Goal: Task Accomplishment & Management: Manage account settings

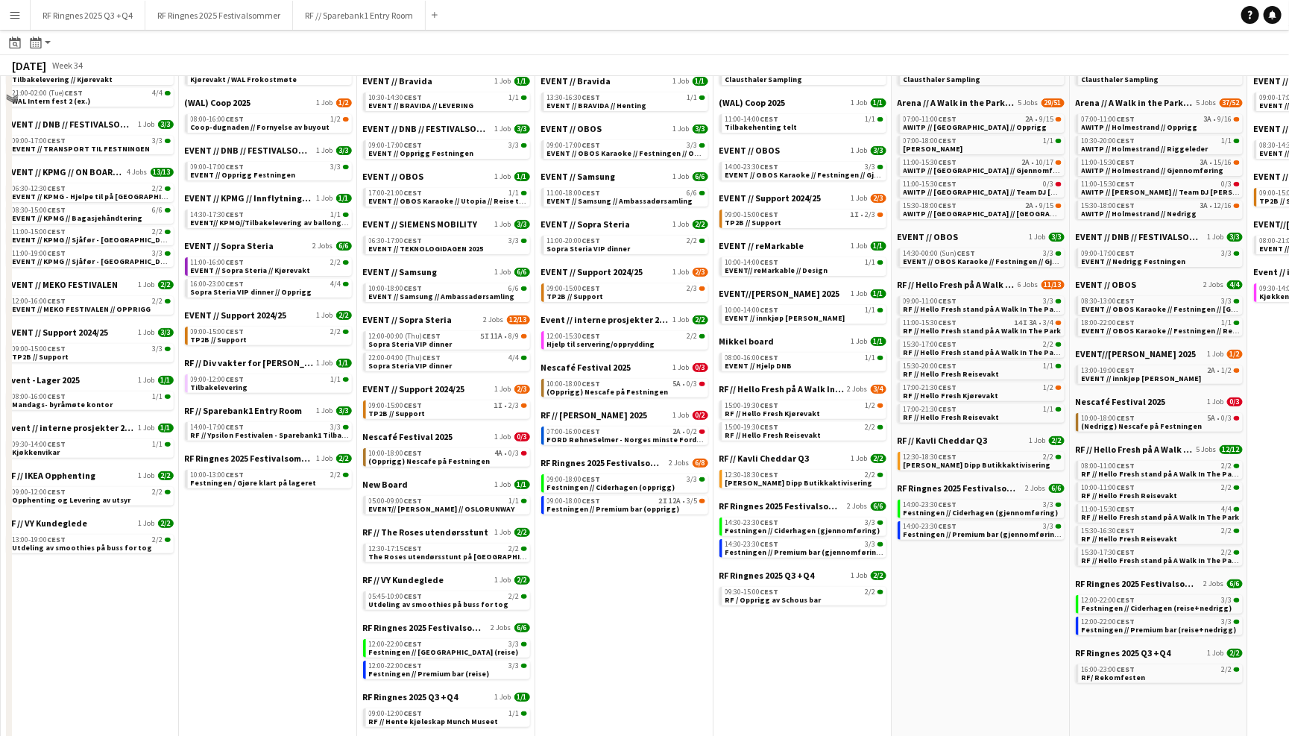
scroll to position [174, 0]
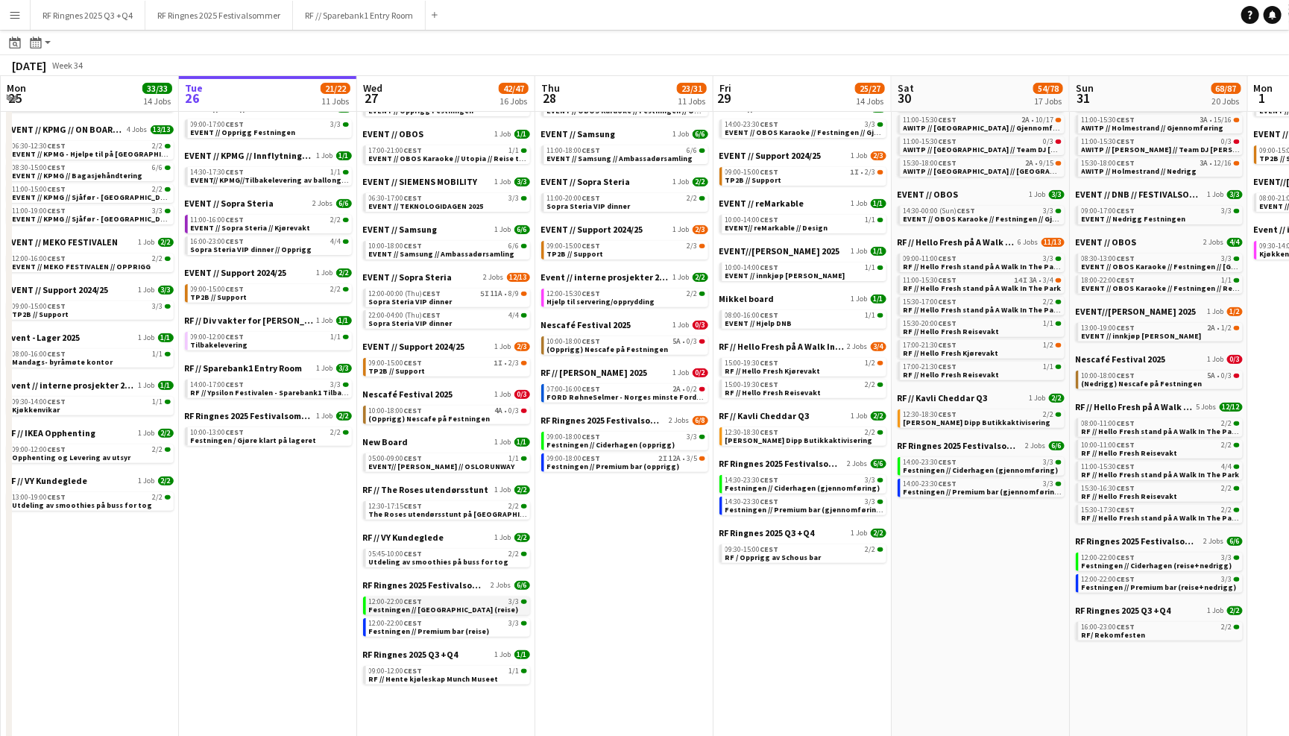
click at [456, 604] on span "Festningen // [GEOGRAPHIC_DATA] (reise)" at bounding box center [444, 609] width 150 height 10
click at [305, 244] on span "Sopra Steria VIP dinner // Opprigg" at bounding box center [251, 249] width 121 height 10
click at [95, 16] on button "RF Ringnes 2025 Q3 +Q4 Close" at bounding box center [88, 15] width 115 height 29
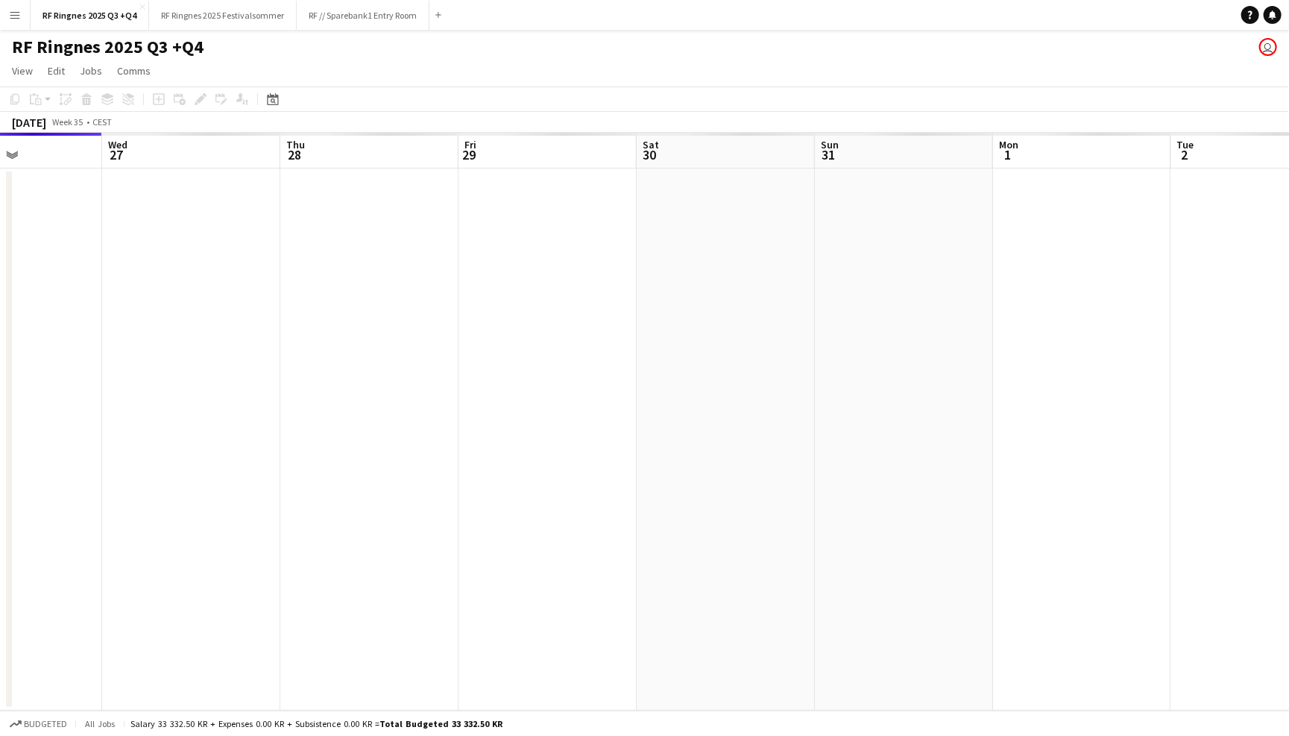
scroll to position [0, 413]
click at [227, 22] on button "RF Ringnes 2025 Festivalsommer Close" at bounding box center [223, 15] width 148 height 29
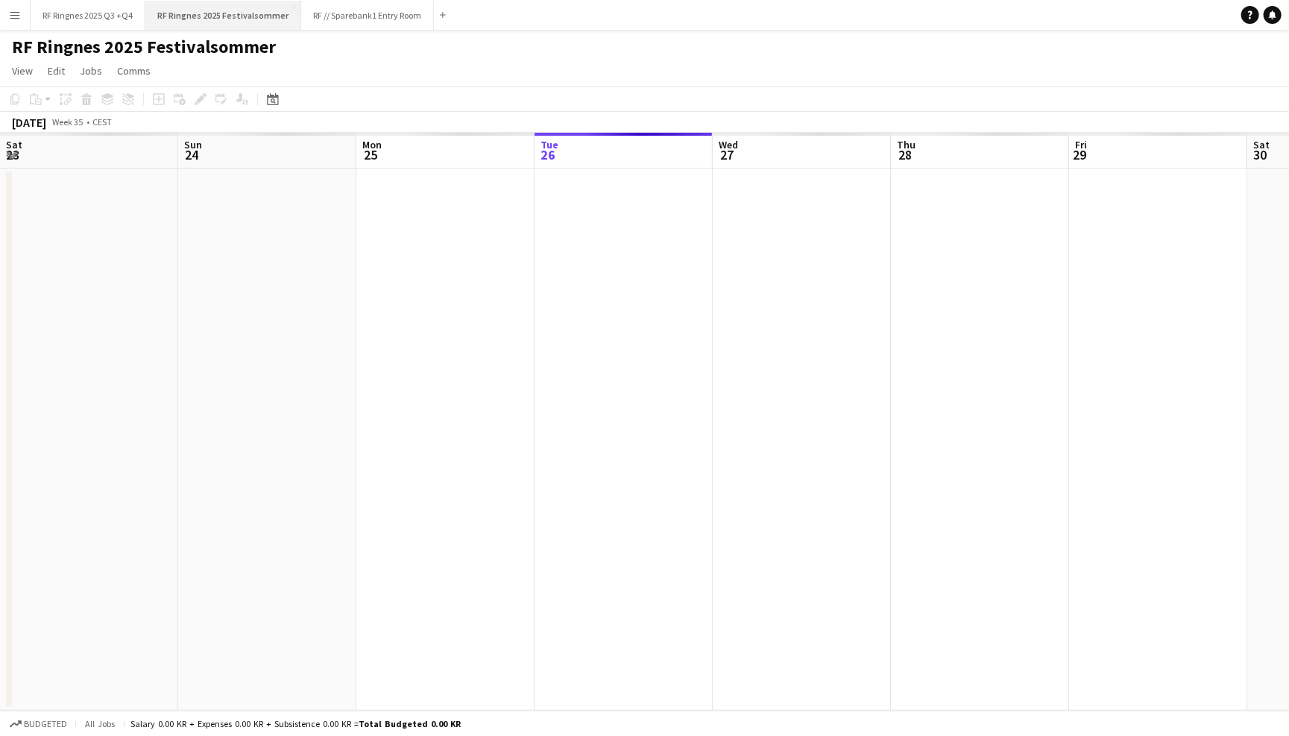
scroll to position [0, 355]
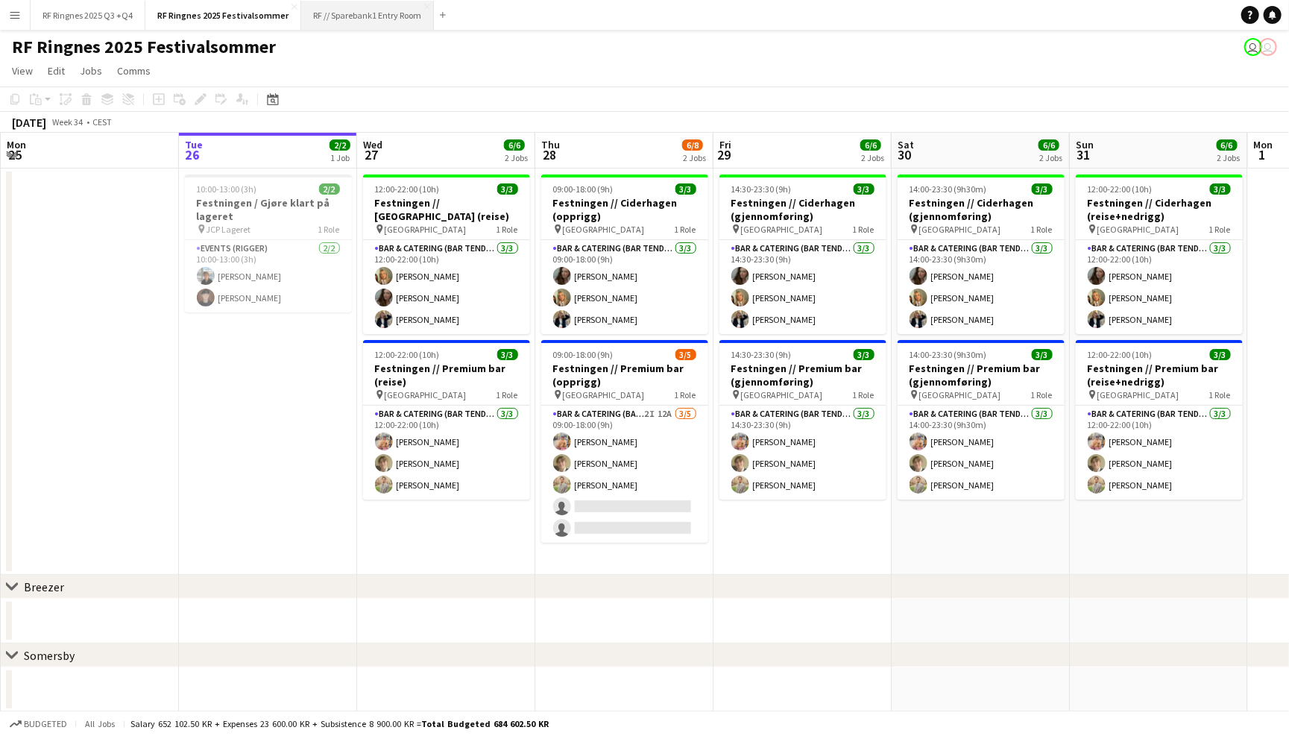
click at [368, 17] on button "RF // Sparebank1 Entry Room Close" at bounding box center [367, 15] width 133 height 29
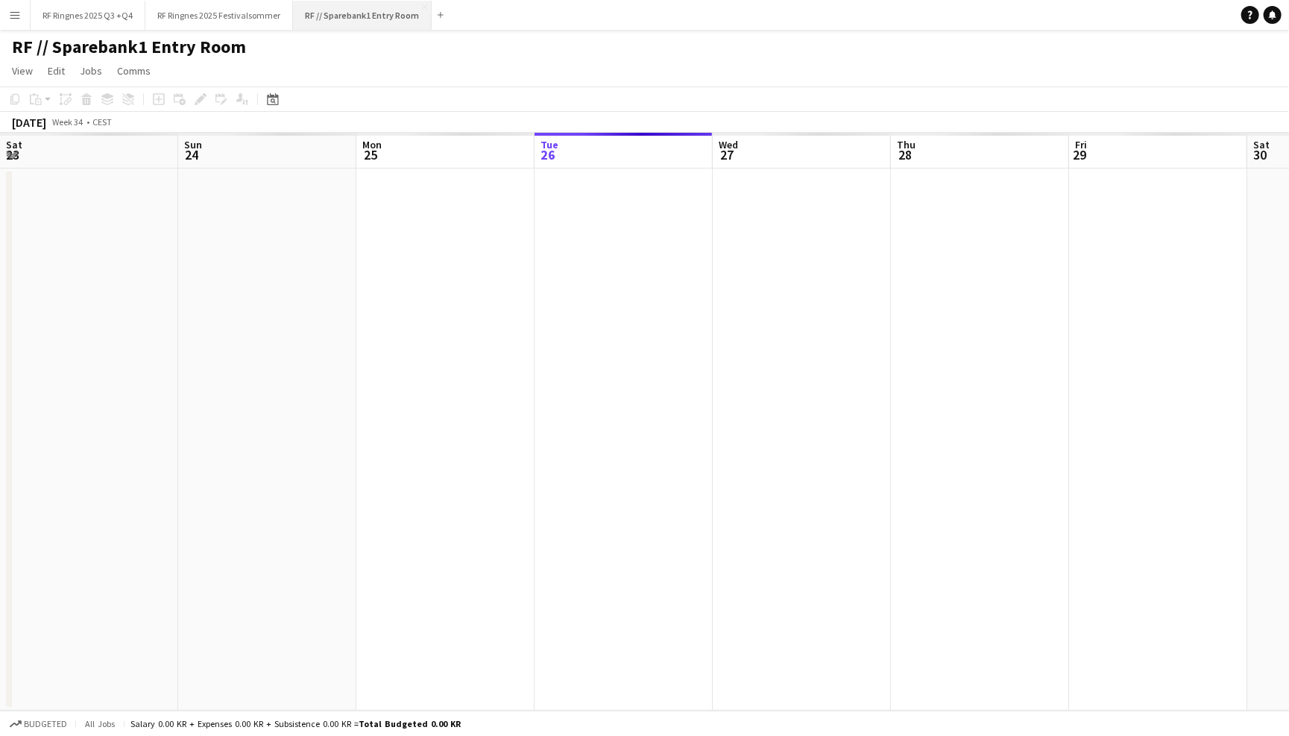
scroll to position [0, 355]
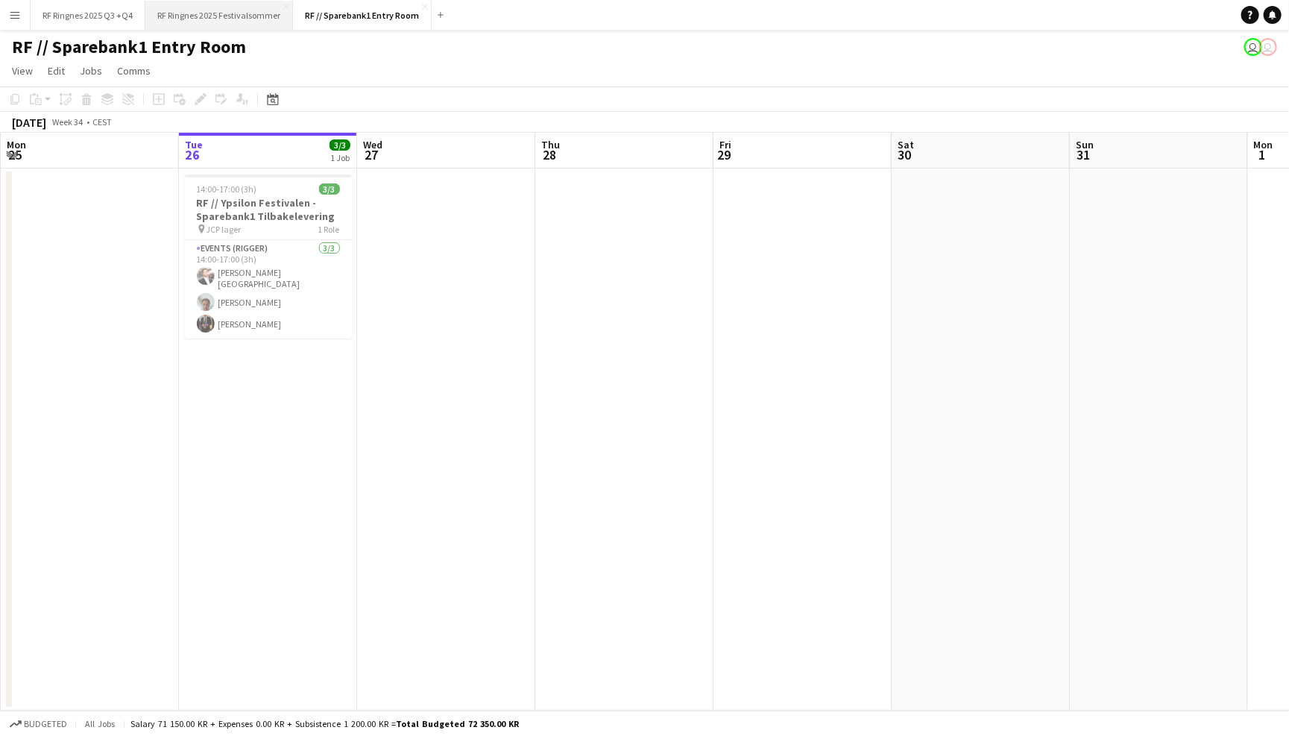
click at [215, 20] on button "RF Ringnes 2025 Festivalsommer Close" at bounding box center [219, 15] width 148 height 29
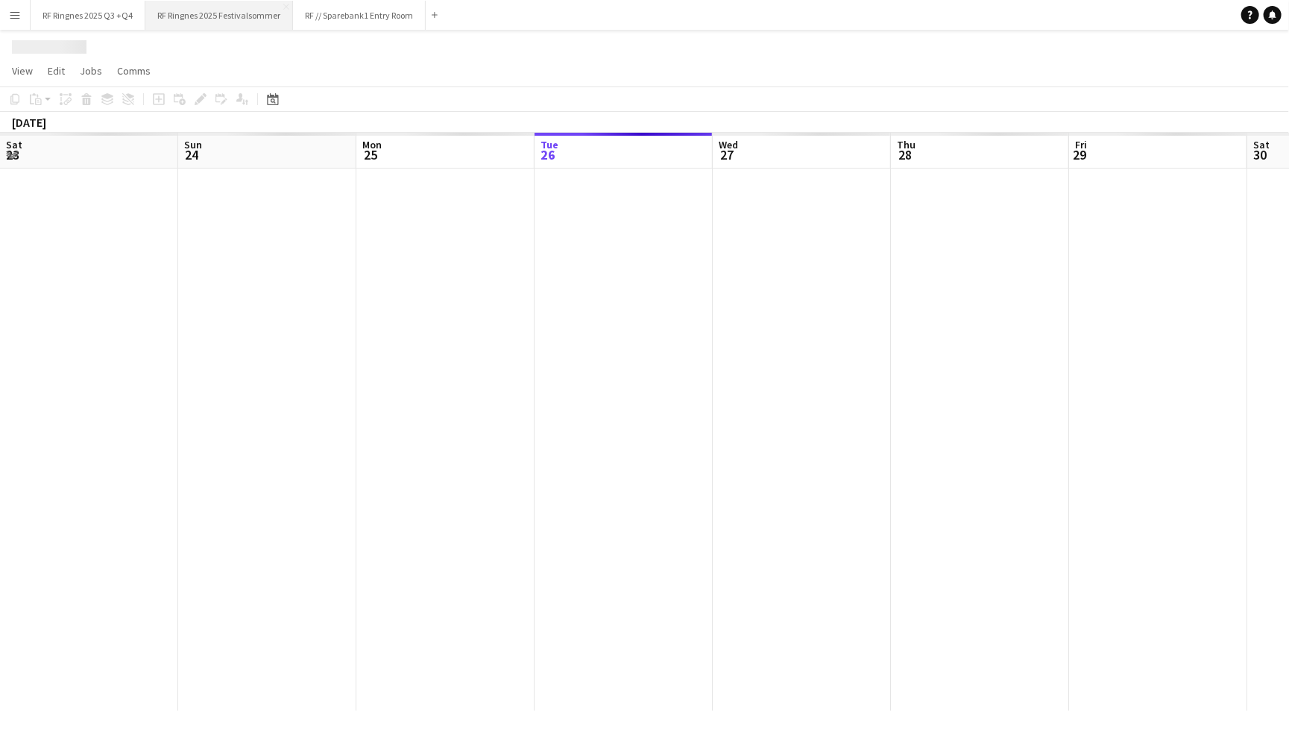
scroll to position [0, 355]
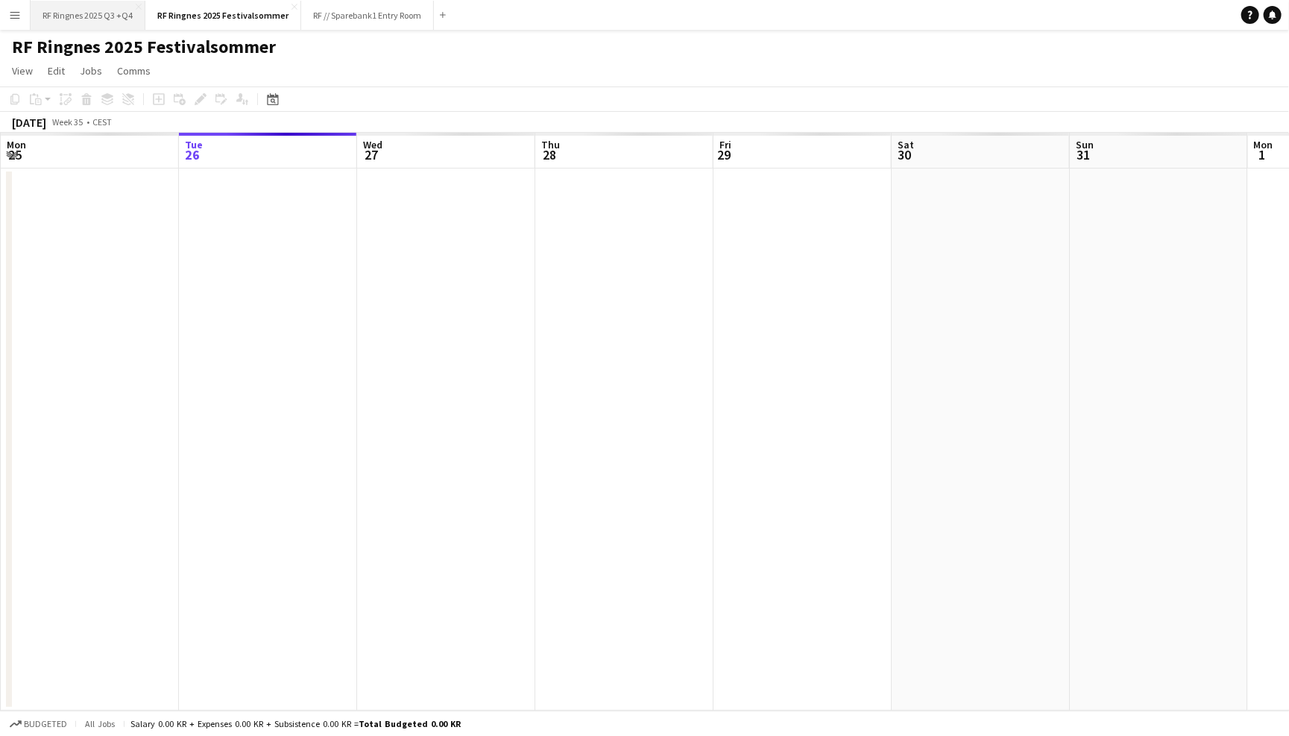
click at [102, 8] on button "RF Ringnes 2025 Q3 +Q4 Close" at bounding box center [88, 15] width 115 height 29
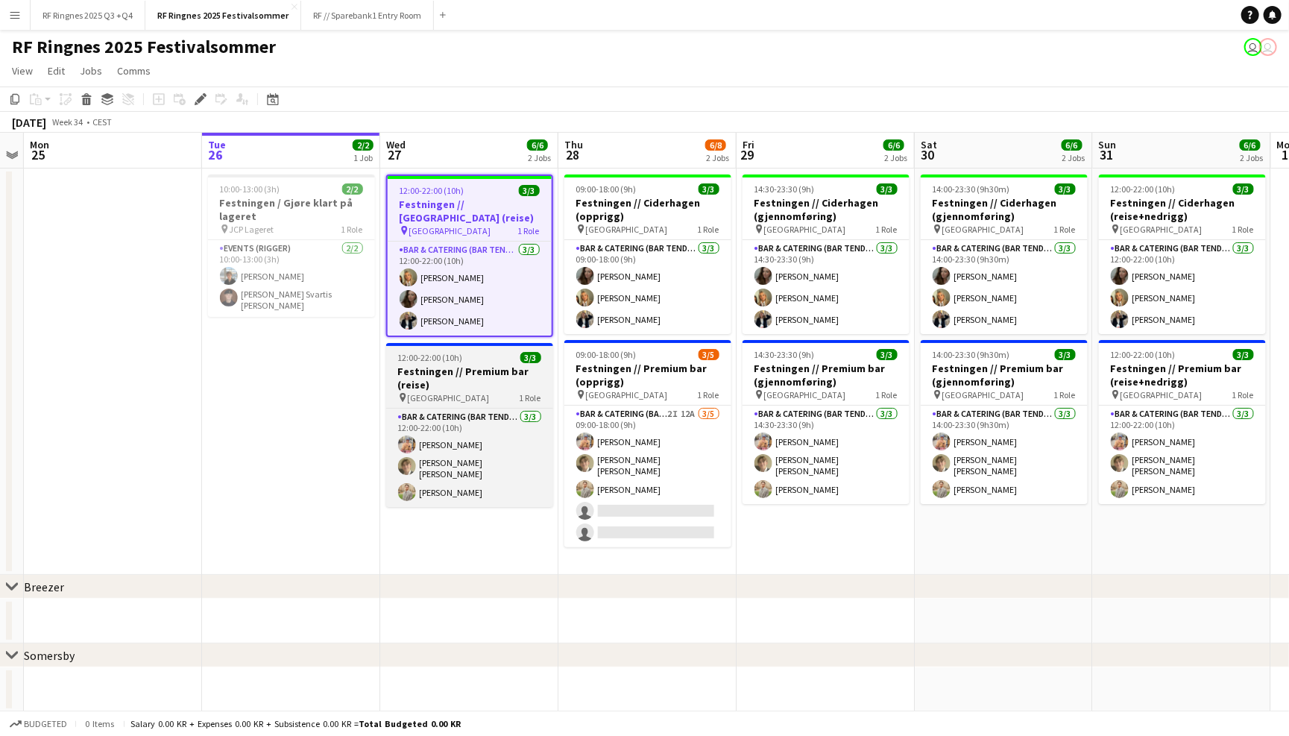
click at [487, 364] on h3 "Festningen // Premium bar (reise)" at bounding box center [469, 377] width 167 height 27
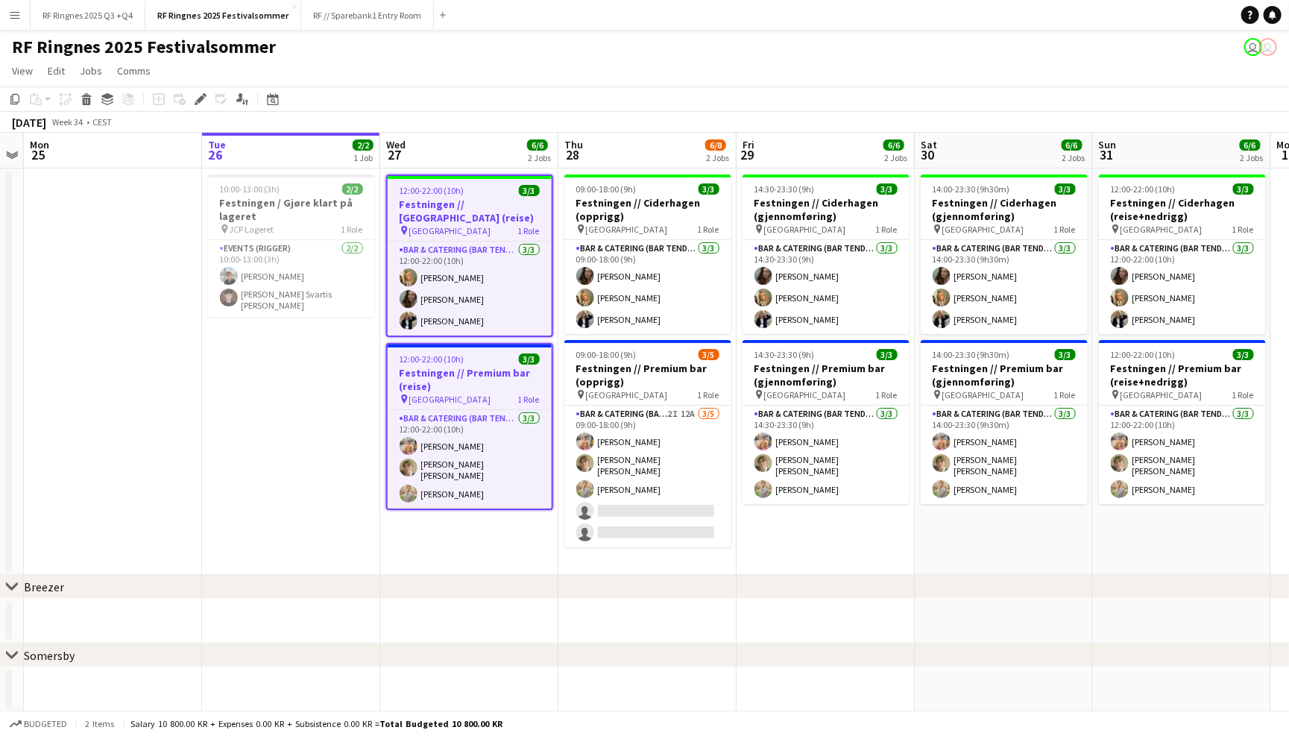
click at [464, 88] on app-toolbar "Copy Paste Paste Command V Paste with crew Command Shift V Paste linked Job [GE…" at bounding box center [644, 98] width 1289 height 25
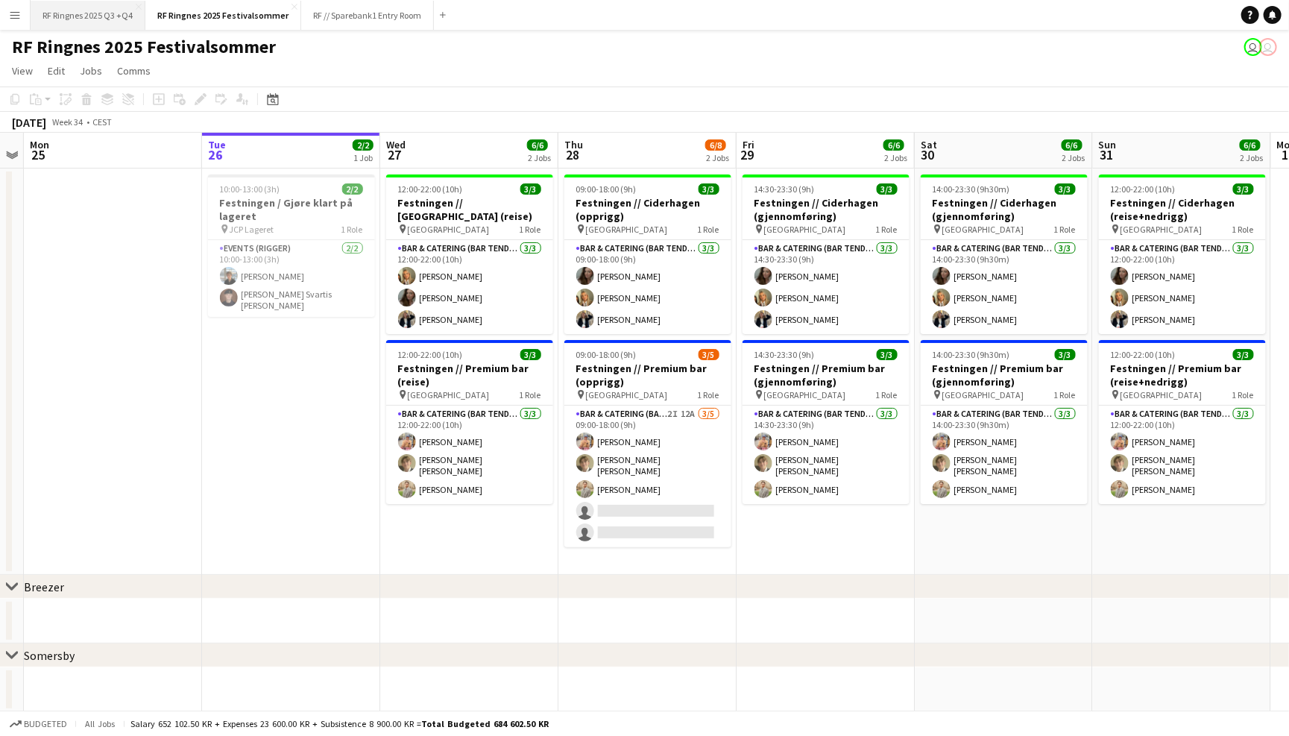
click at [100, 20] on button "RF Ringnes 2025 Q3 +Q4 Close" at bounding box center [88, 15] width 115 height 29
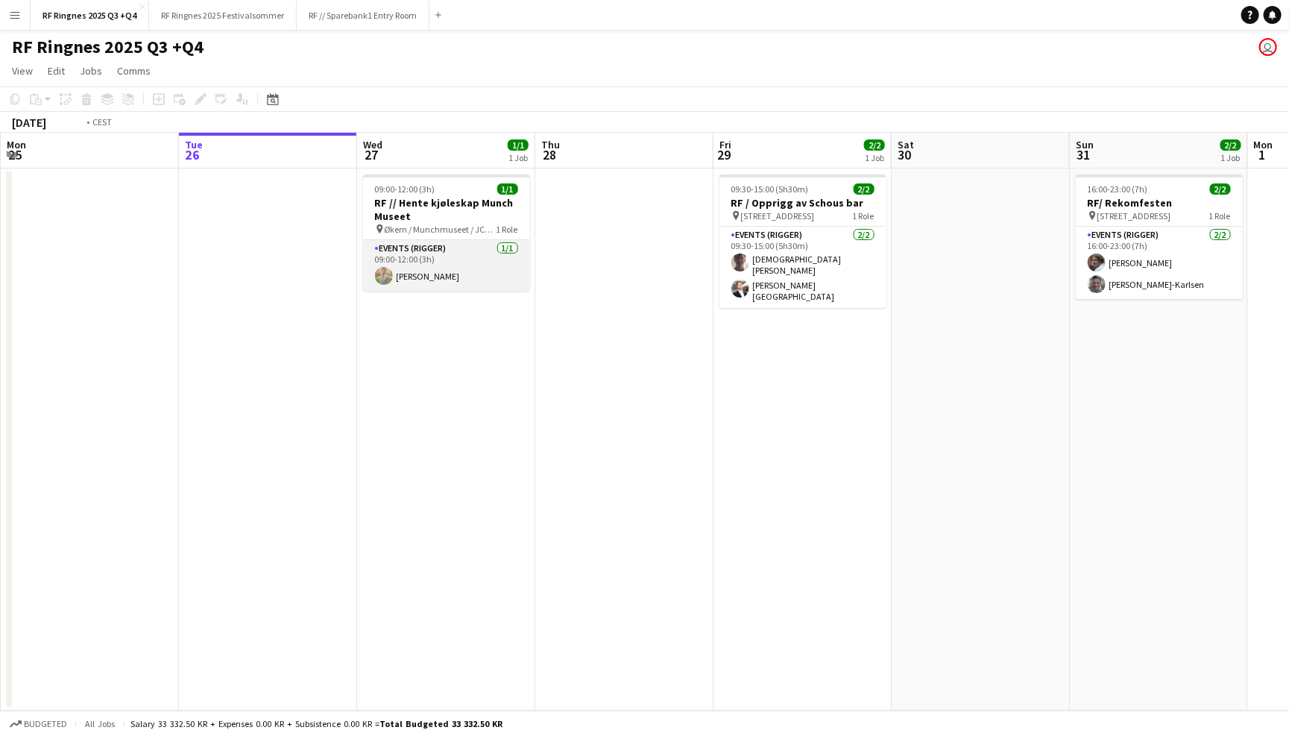
scroll to position [0, 366]
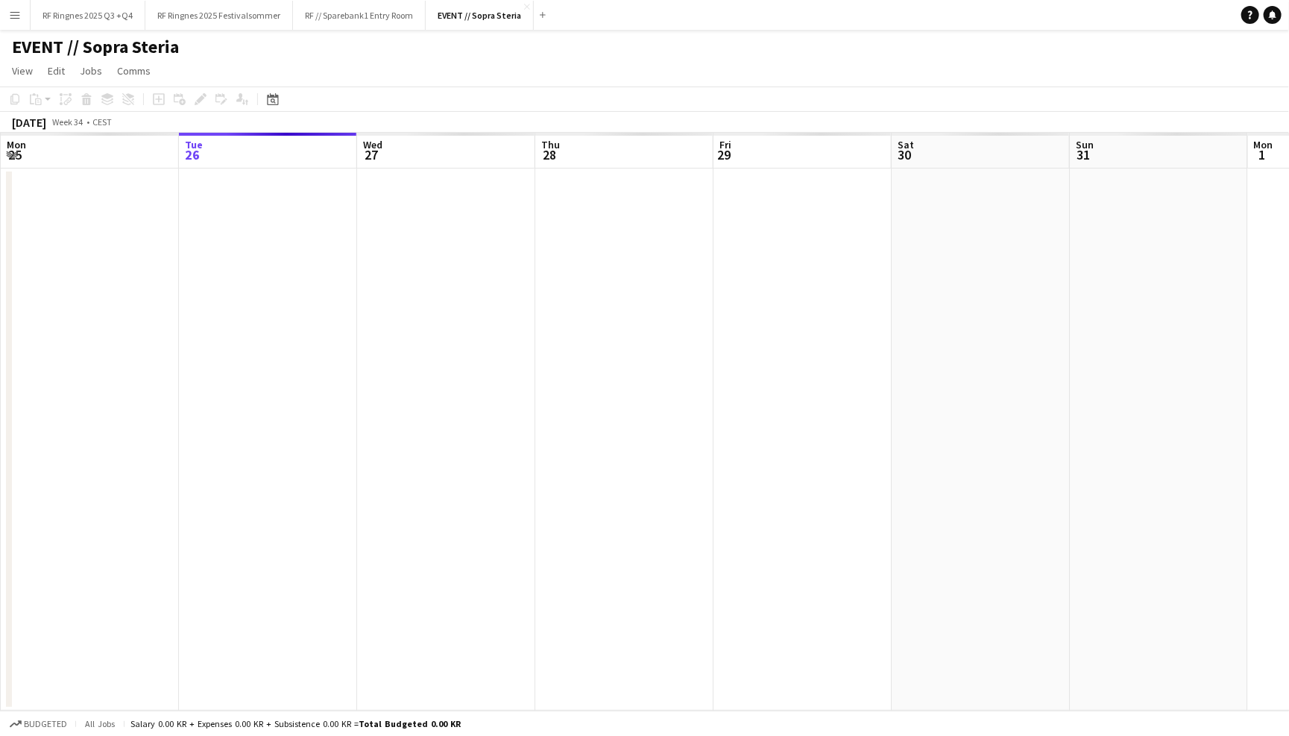
scroll to position [0, 510]
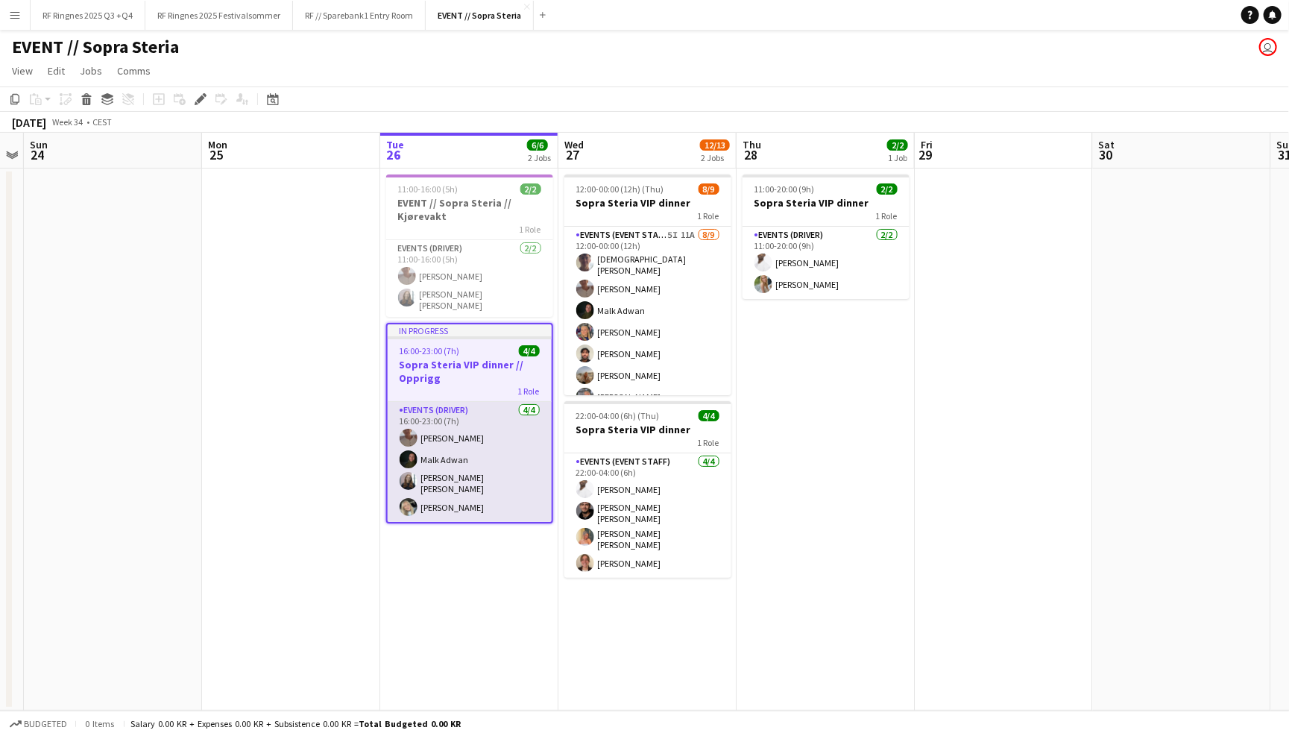
click at [487, 452] on app-card-role "Events (Driver) 4/4 16:00-23:00 (7h) Charlie Thomassen Malk Adwan Helene Sofie …" at bounding box center [470, 462] width 164 height 120
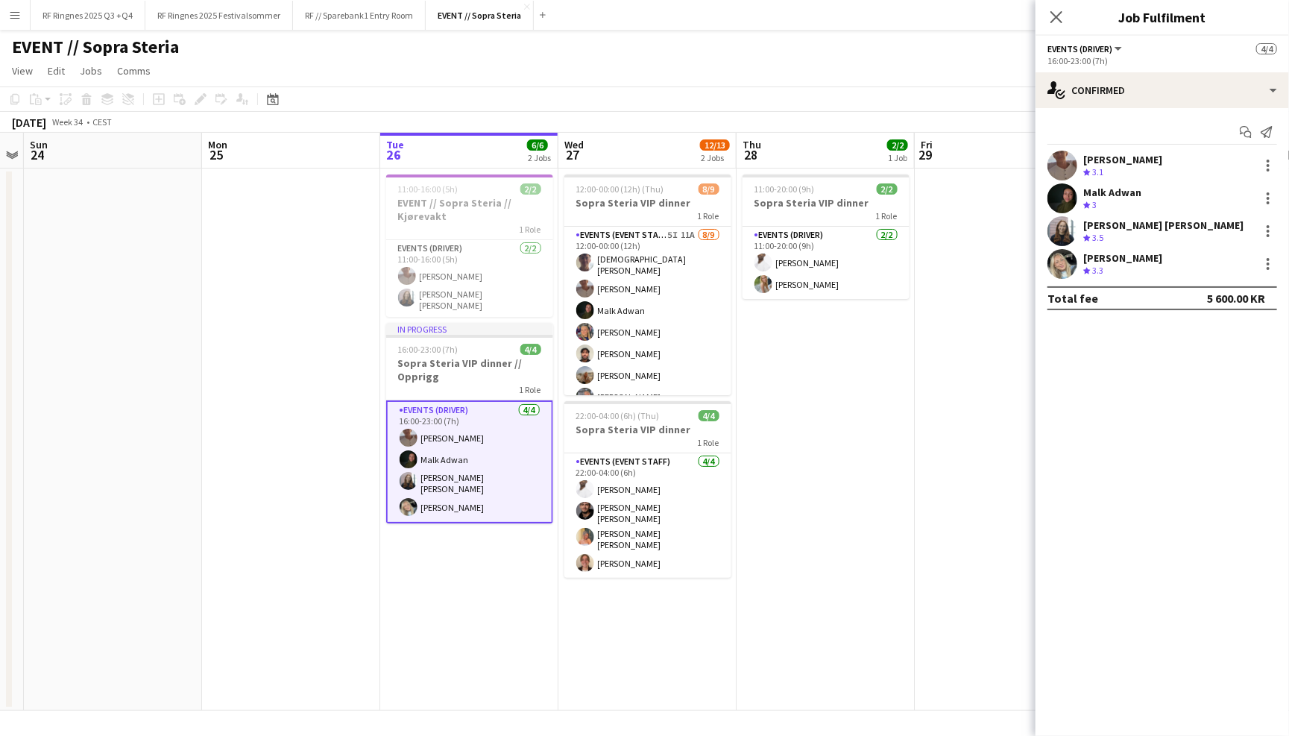
click at [1065, 274] on app-user-avatar at bounding box center [1062, 264] width 30 height 30
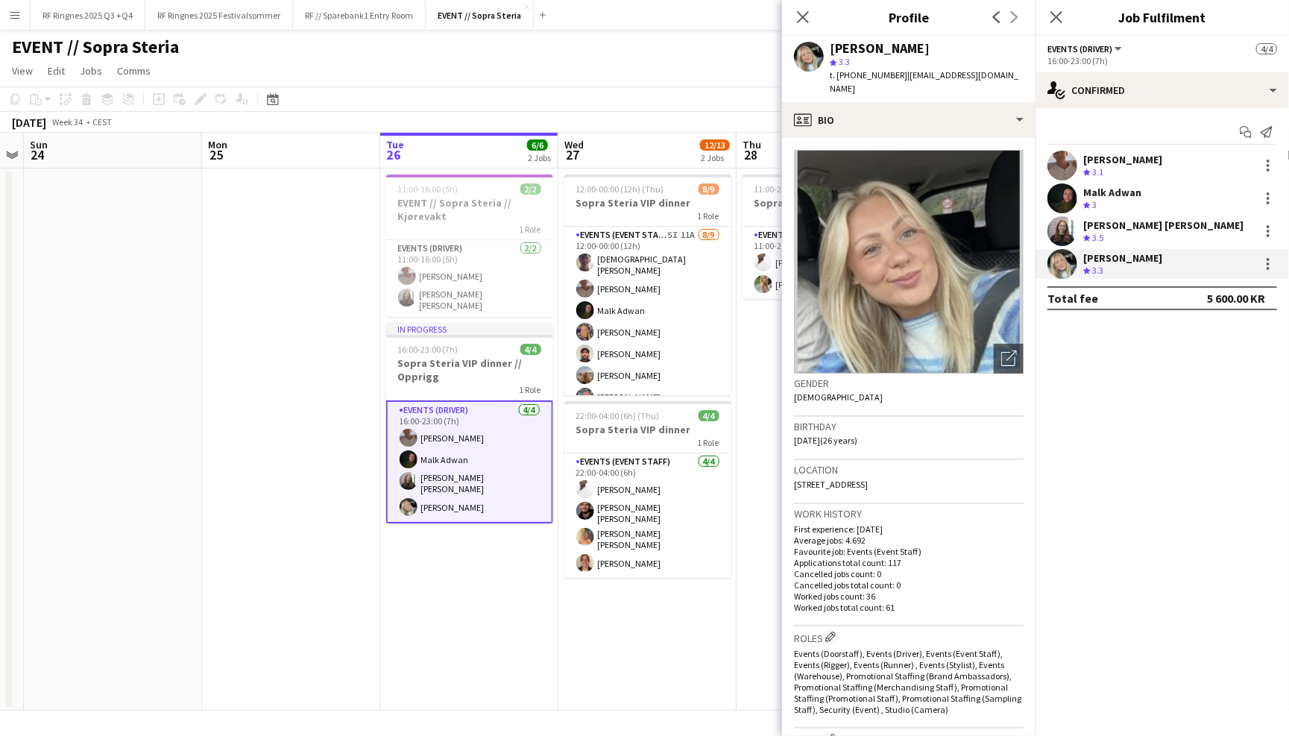
click at [1065, 225] on app-user-avatar at bounding box center [1062, 231] width 30 height 30
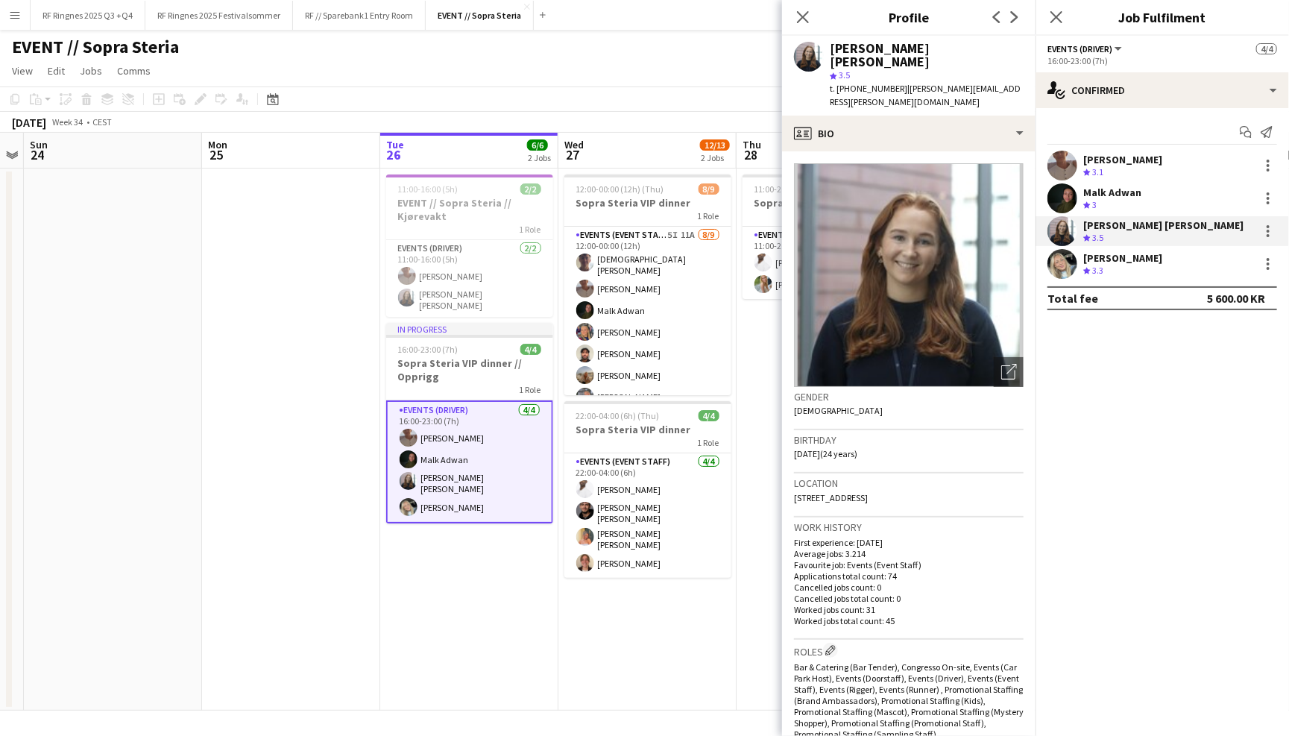
click at [1066, 210] on app-user-avatar at bounding box center [1062, 198] width 30 height 30
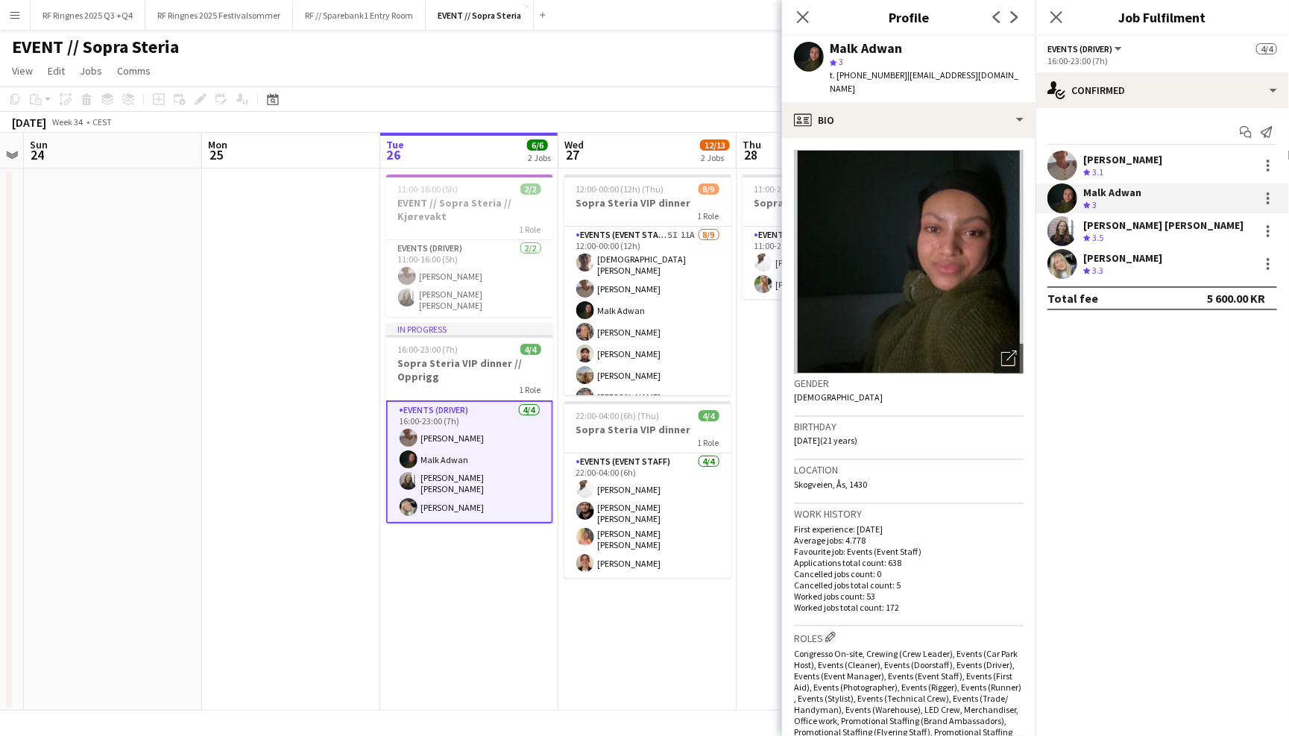
click at [1063, 163] on app-user-avatar at bounding box center [1062, 166] width 30 height 30
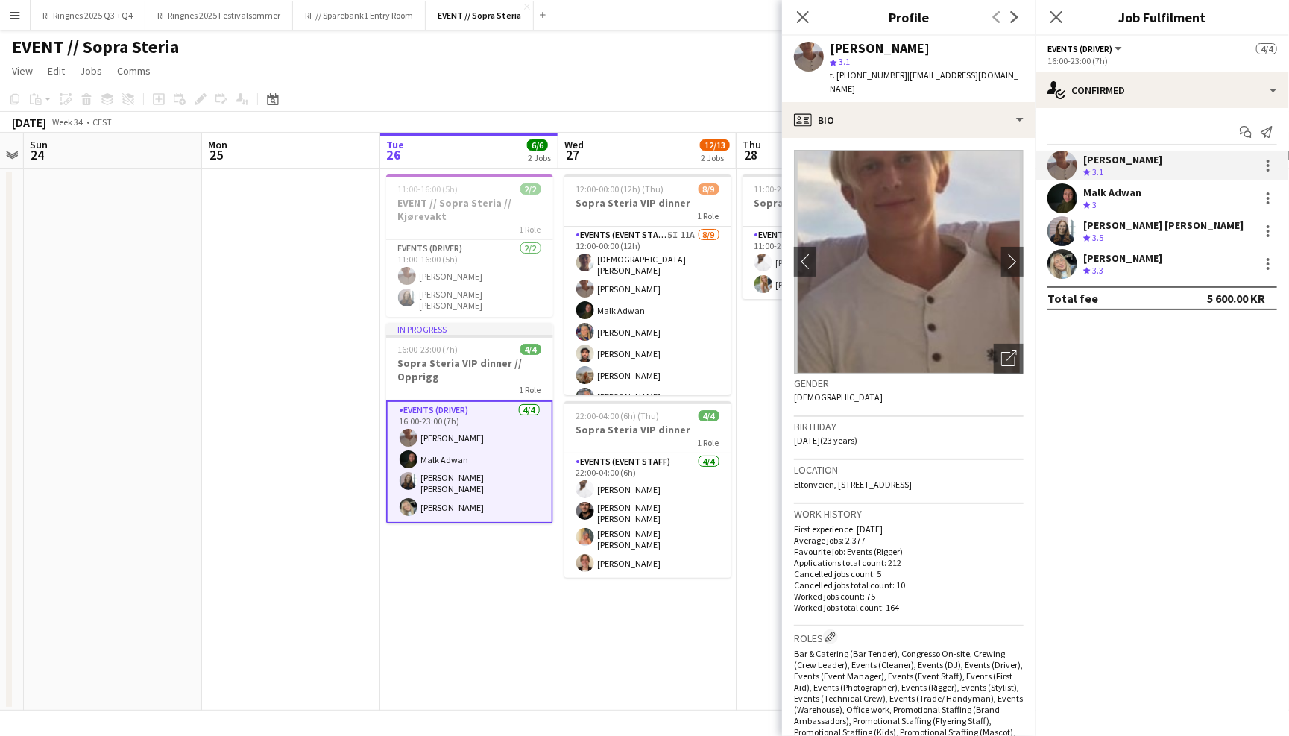
click at [1061, 206] on app-user-avatar at bounding box center [1062, 198] width 30 height 30
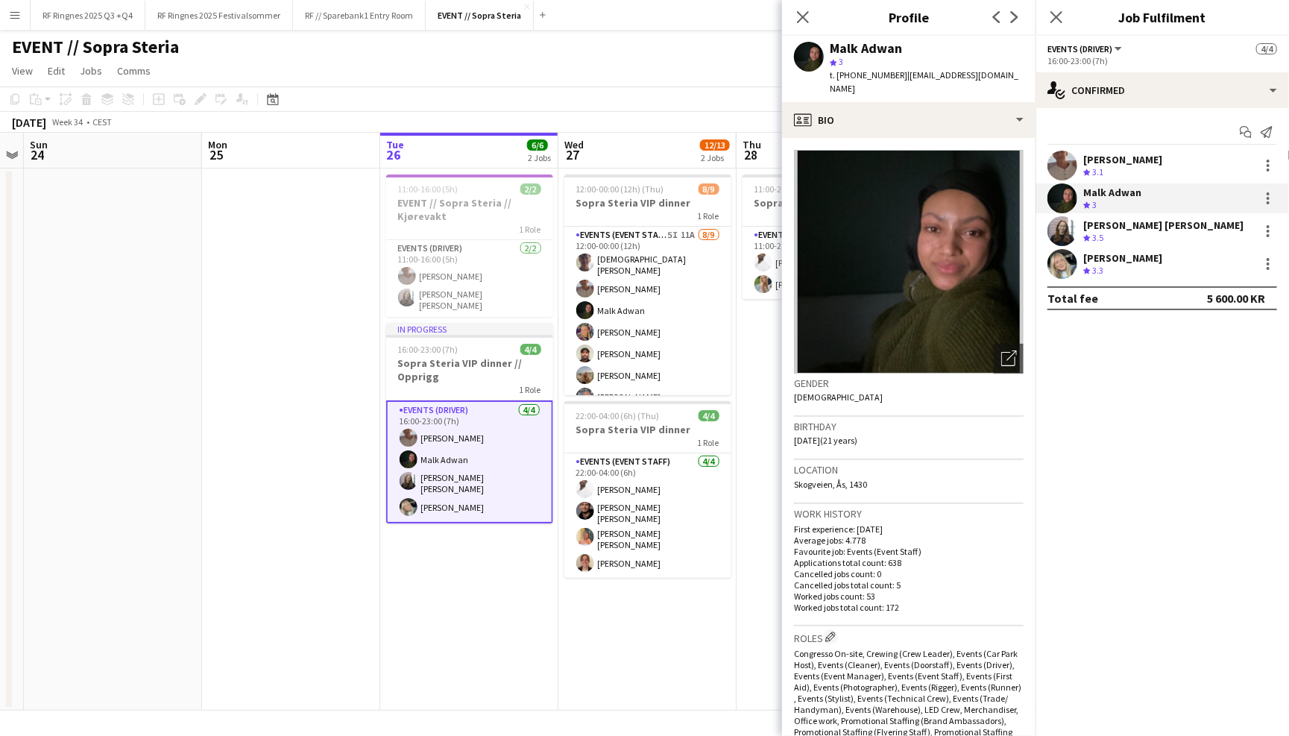
click at [1061, 220] on app-user-avatar at bounding box center [1062, 231] width 30 height 30
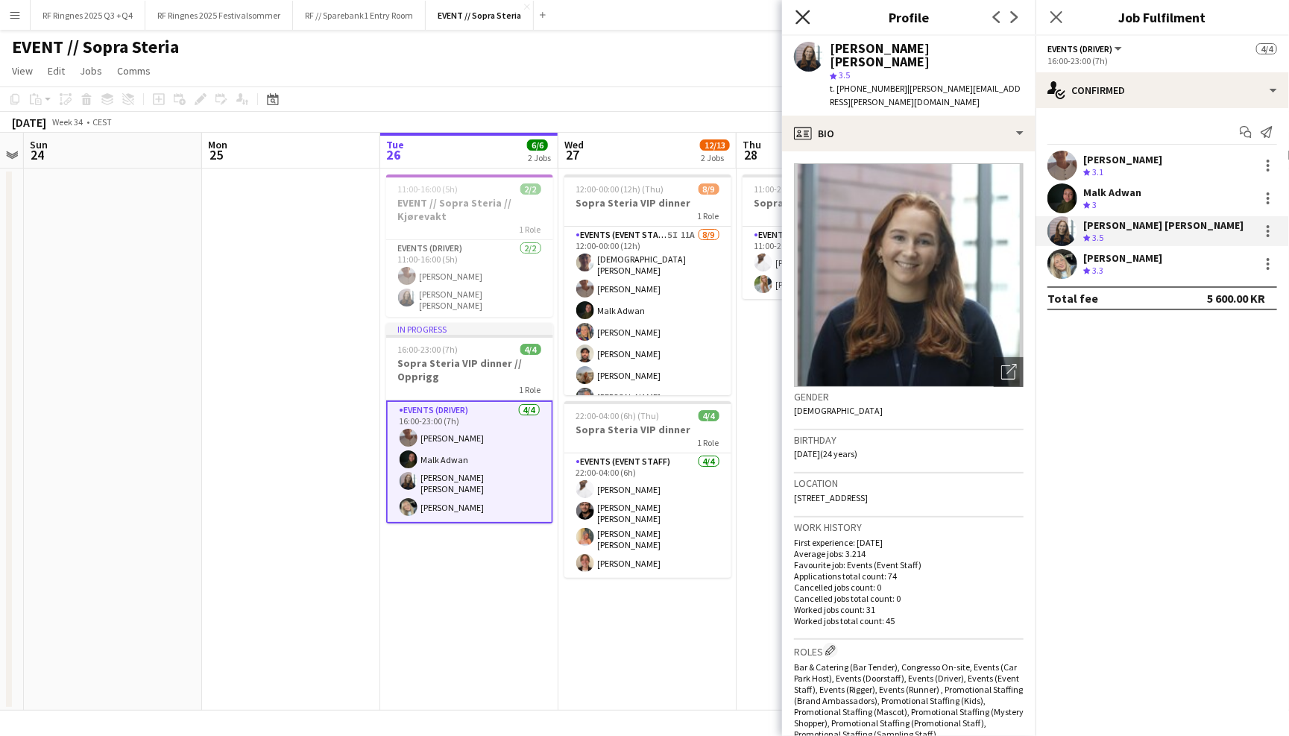
click at [807, 16] on icon "Close pop-in" at bounding box center [802, 17] width 14 height 14
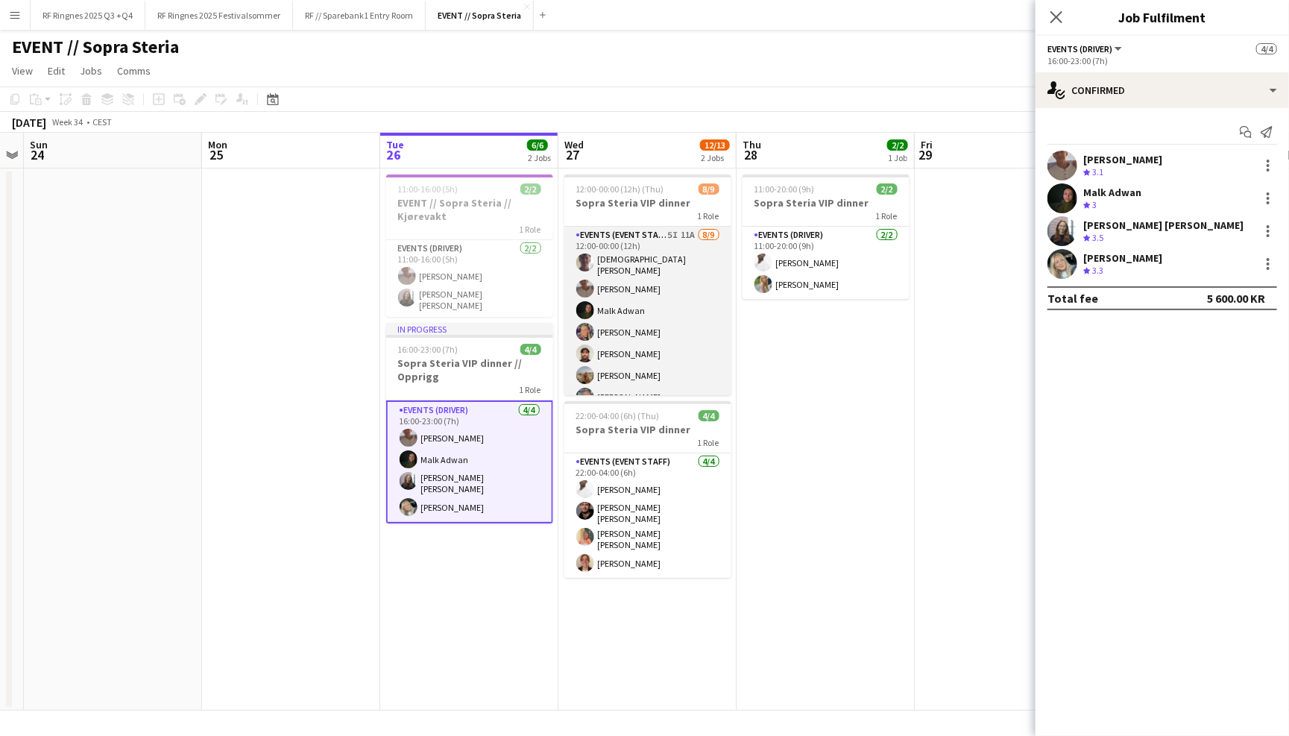
click at [691, 260] on app-card-role "Events (Event Staff) 5I 11A 8/9 12:00-00:00 (12h) Christian Tohje Charlie Thoma…" at bounding box center [647, 341] width 167 height 228
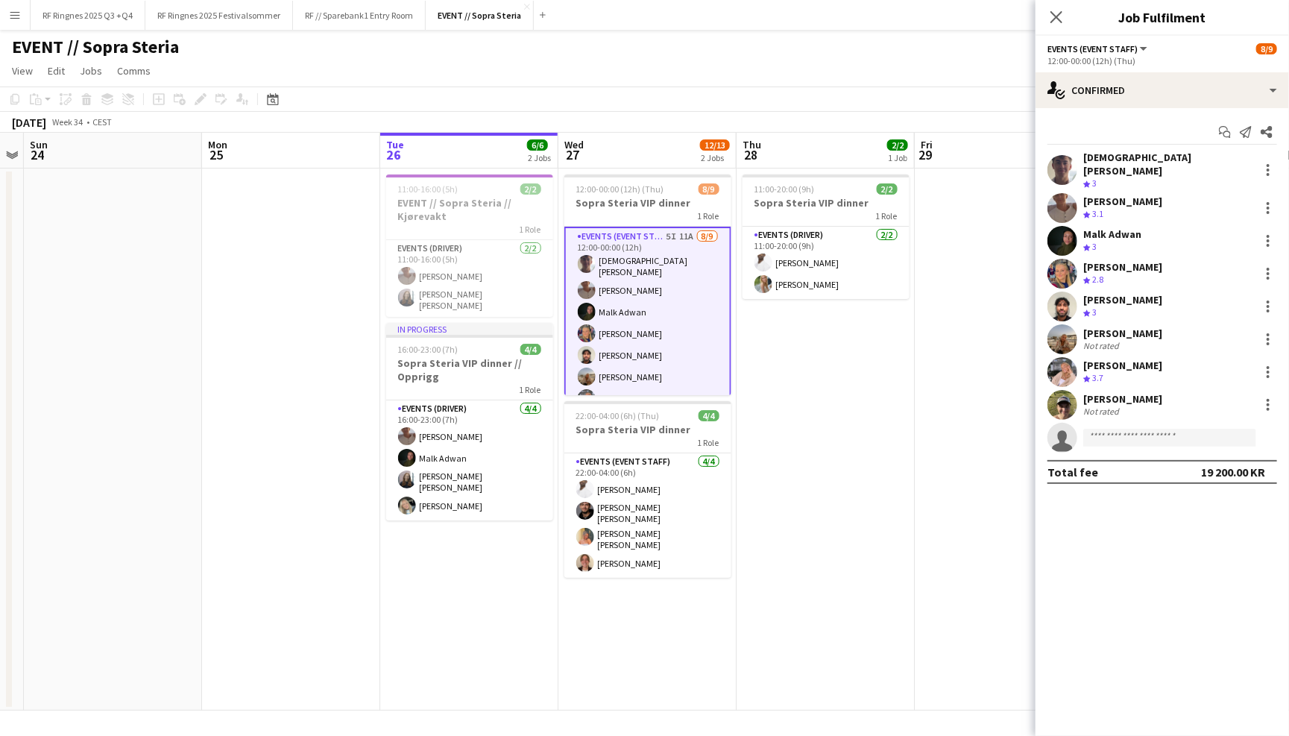
click at [1064, 391] on app-user-avatar at bounding box center [1062, 405] width 30 height 30
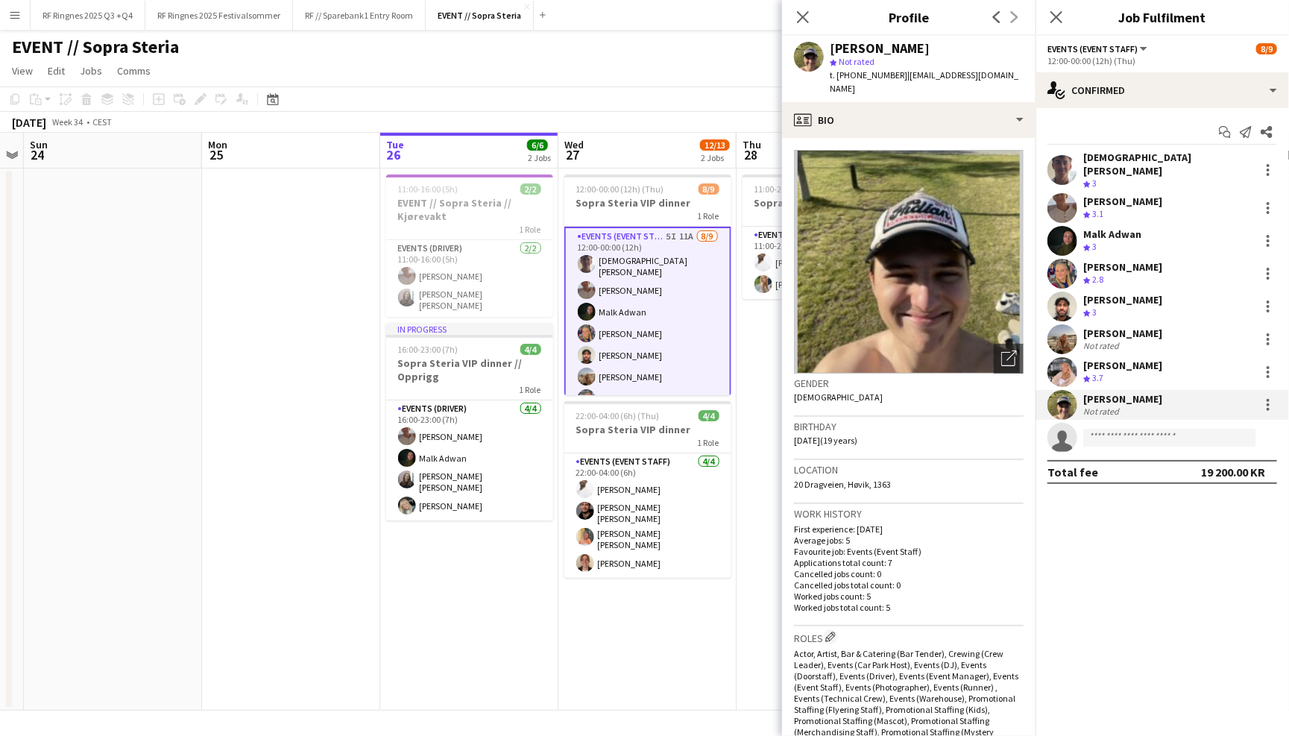
click at [1062, 360] on app-user-avatar at bounding box center [1062, 372] width 30 height 30
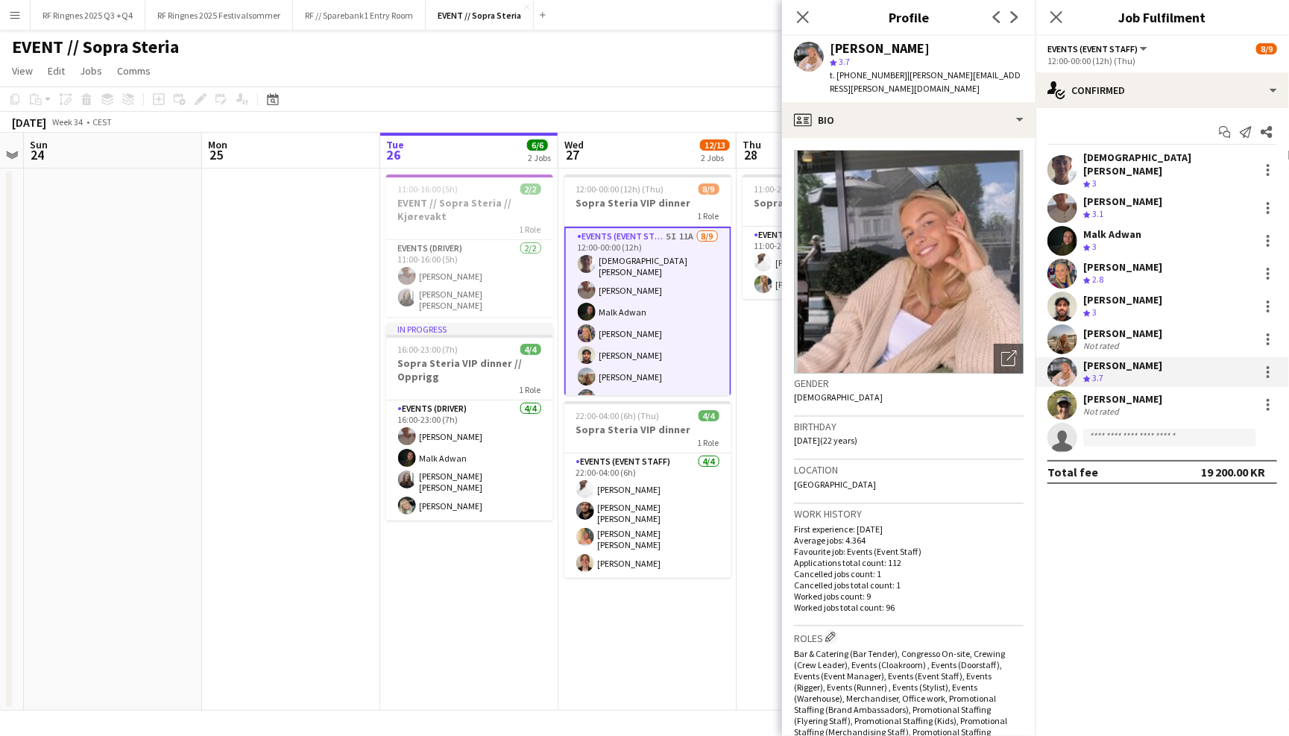
click at [1061, 329] on app-user-avatar at bounding box center [1062, 339] width 30 height 30
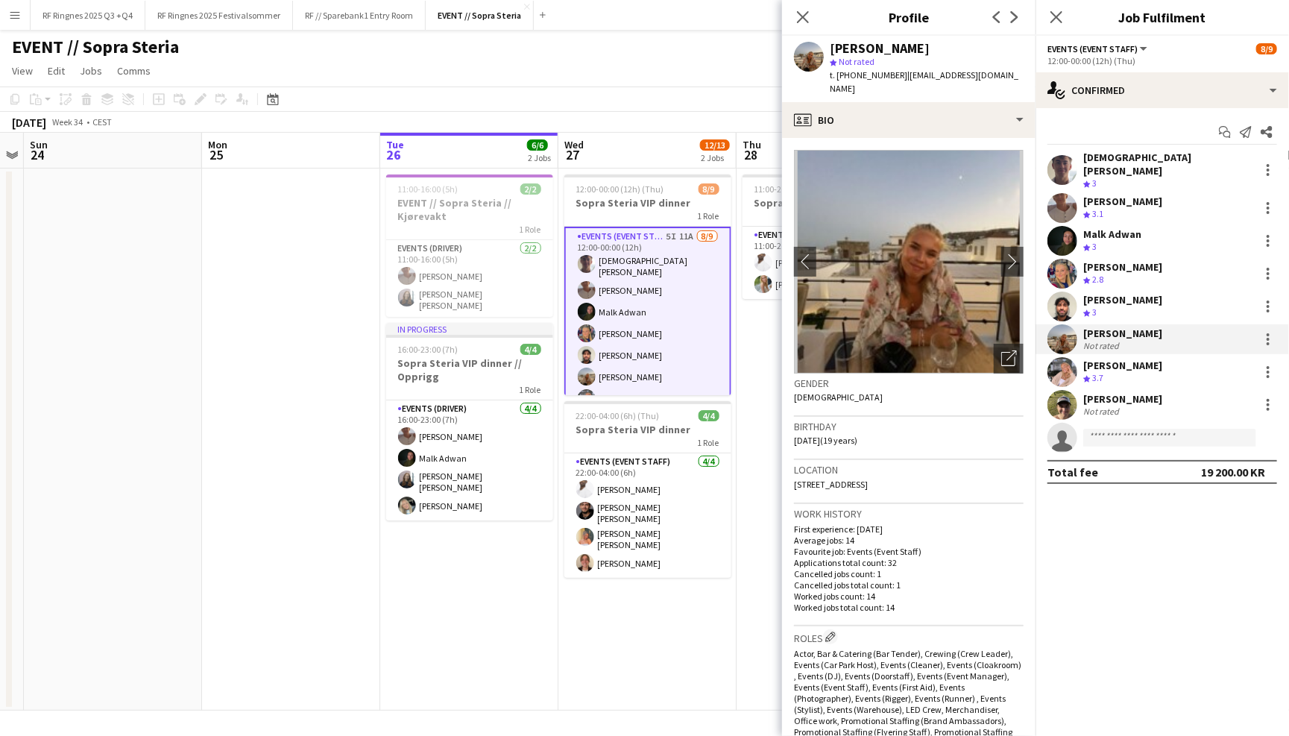
click at [1061, 300] on app-user-avatar at bounding box center [1062, 306] width 30 height 30
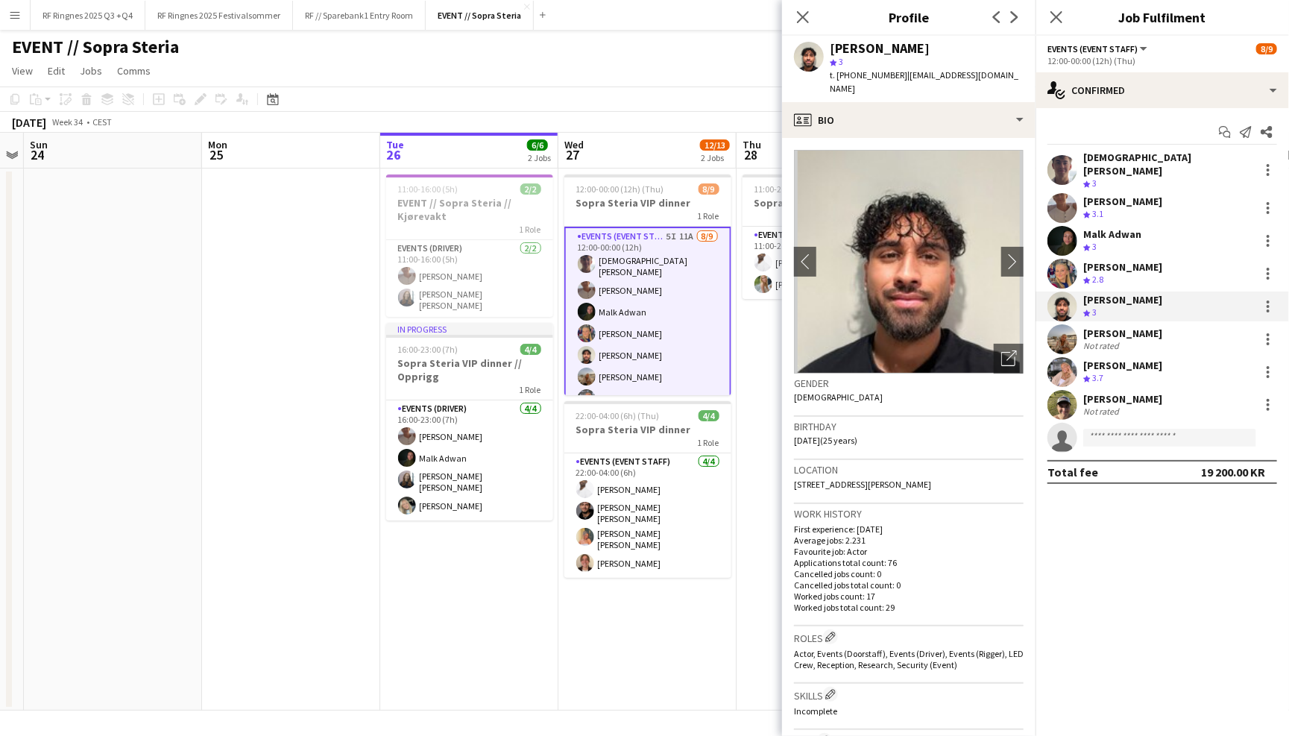
click at [1059, 259] on app-user-avatar at bounding box center [1062, 274] width 30 height 30
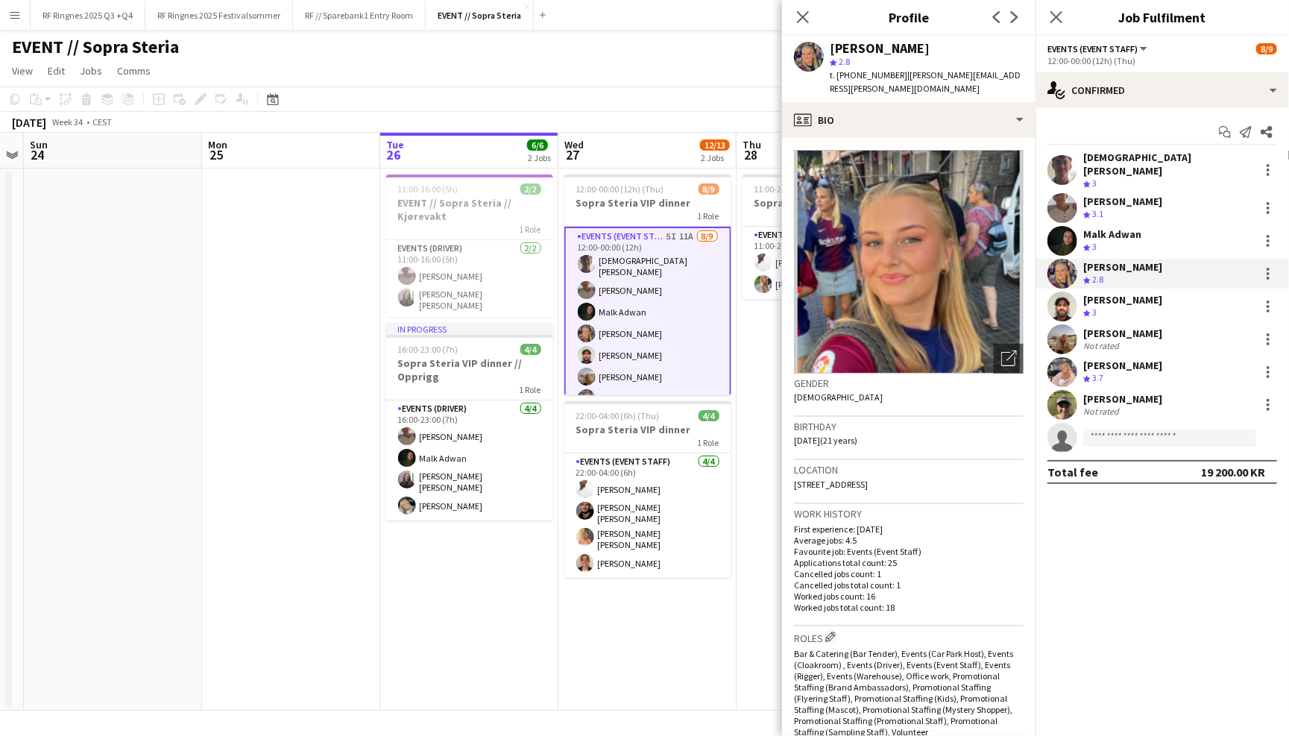
click at [1055, 229] on app-user-avatar at bounding box center [1062, 241] width 30 height 30
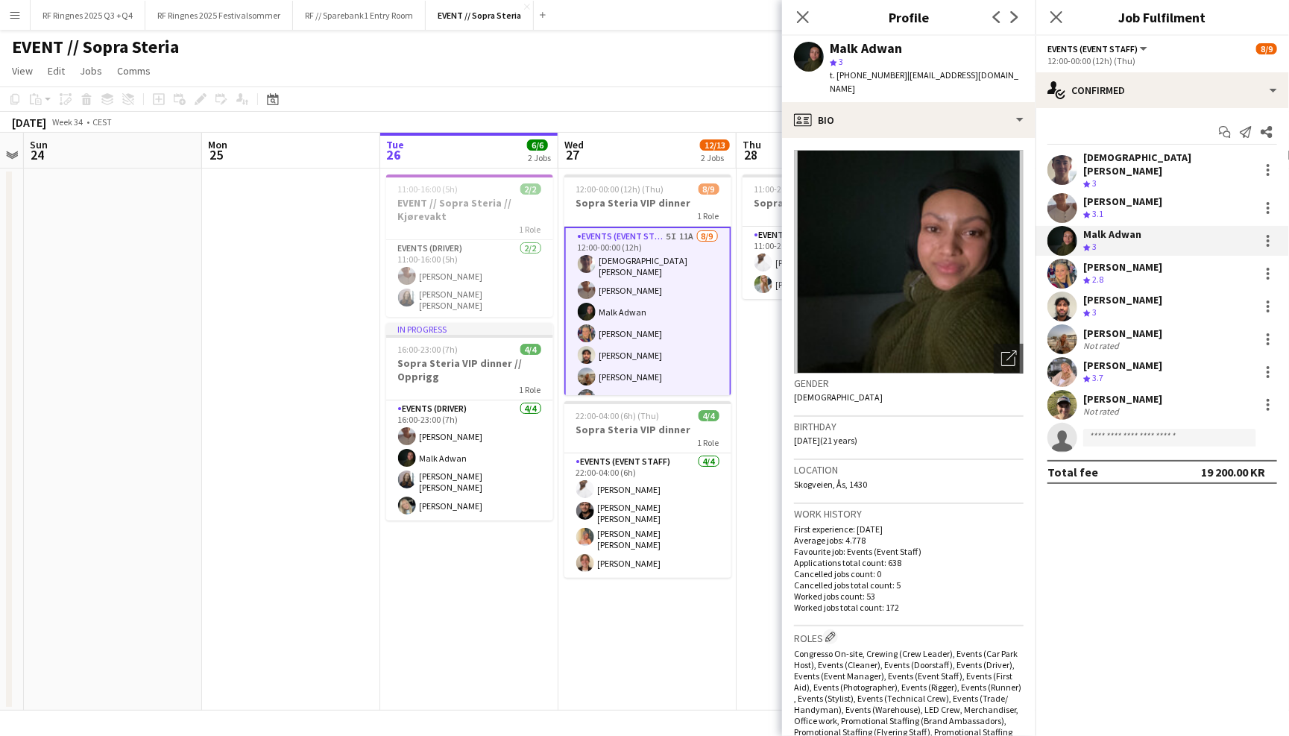
click at [1057, 193] on app-user-avatar at bounding box center [1062, 208] width 30 height 30
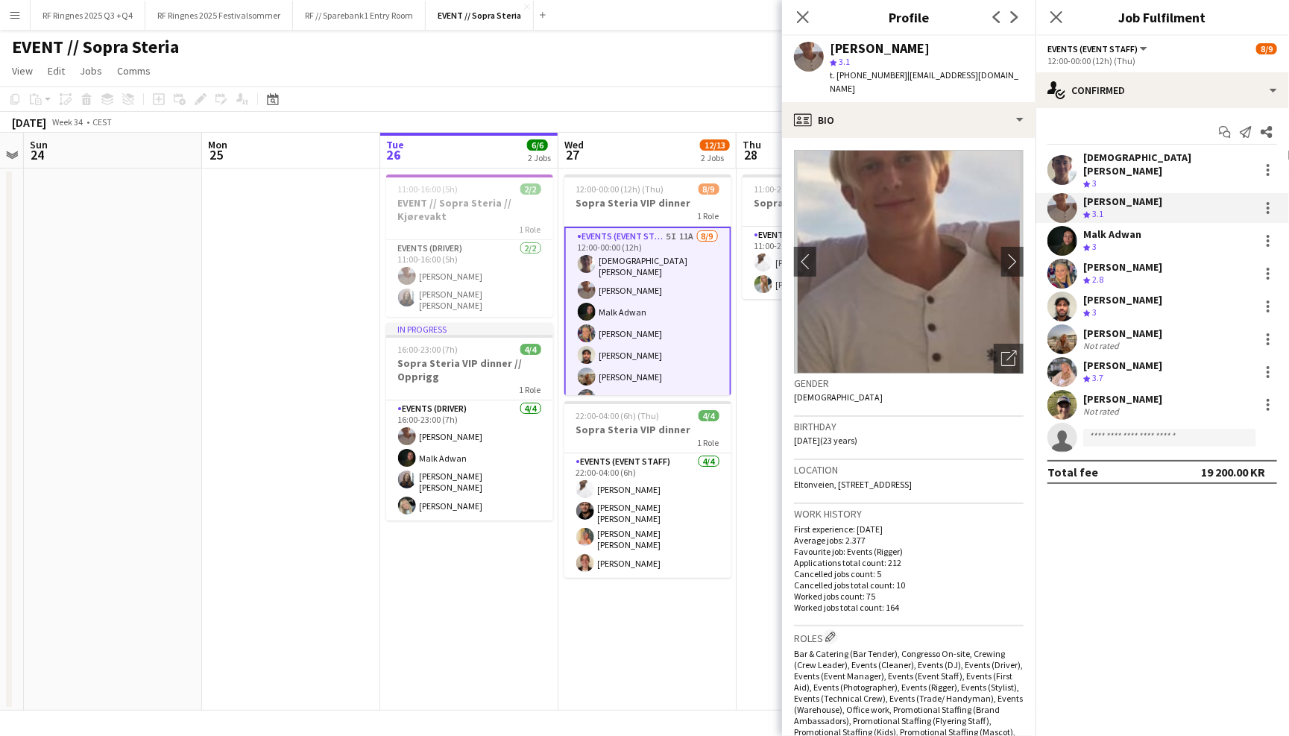
click at [1057, 160] on app-user-avatar at bounding box center [1062, 170] width 30 height 30
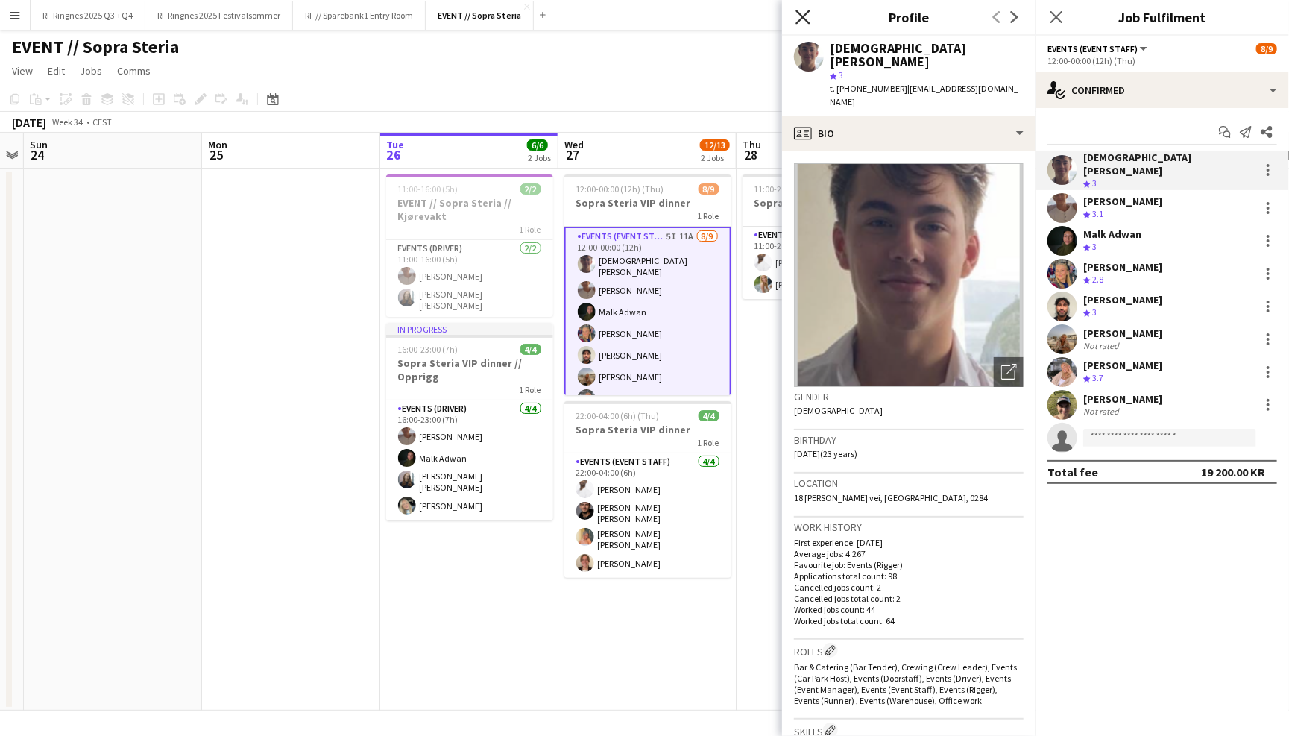
click at [801, 16] on icon at bounding box center [802, 17] width 14 height 14
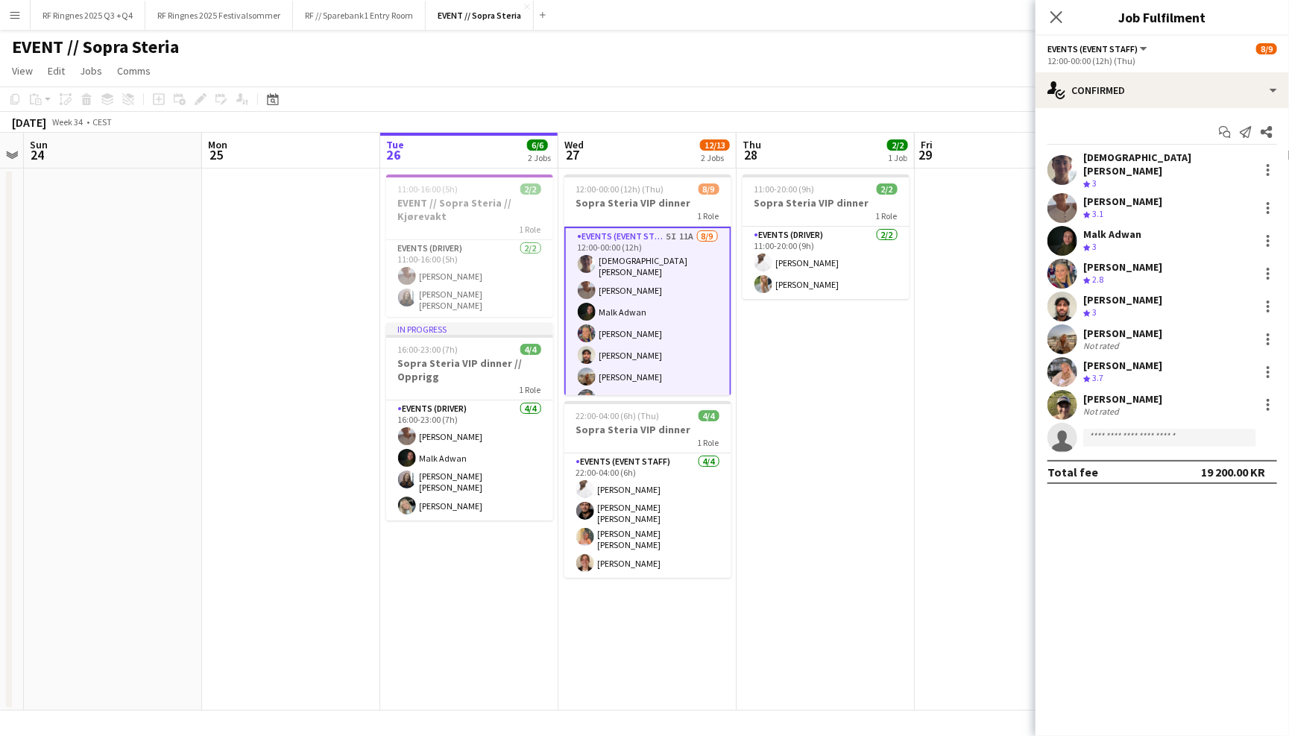
click at [803, 55] on div "EVENT // Sopra Steria user" at bounding box center [644, 44] width 1289 height 28
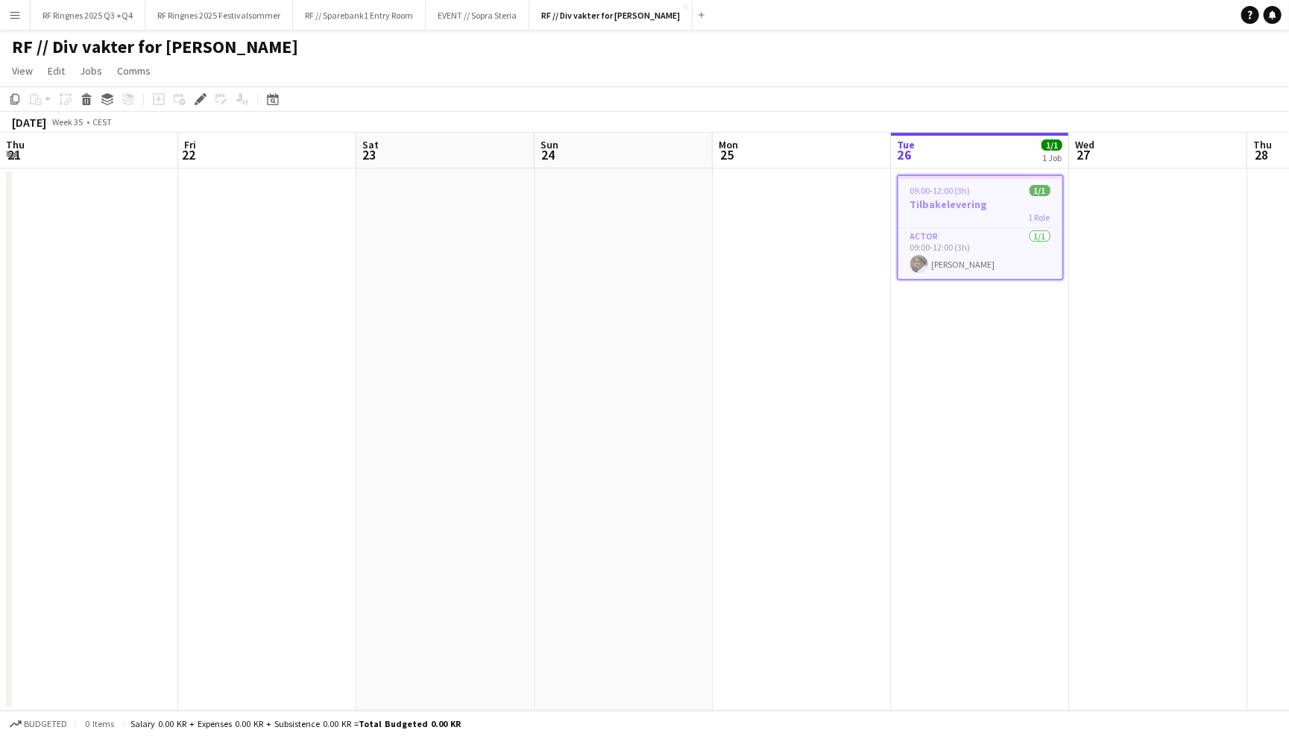
scroll to position [0, 510]
